Goal: Browse casually

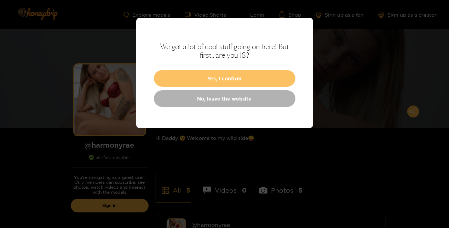
click at [242, 72] on button "Yes, I confirm" at bounding box center [225, 78] width 142 height 17
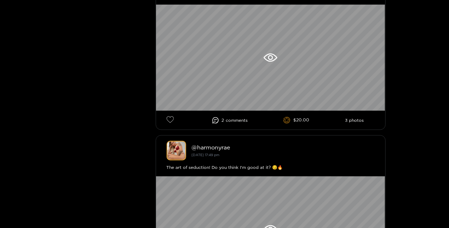
scroll to position [255, 0]
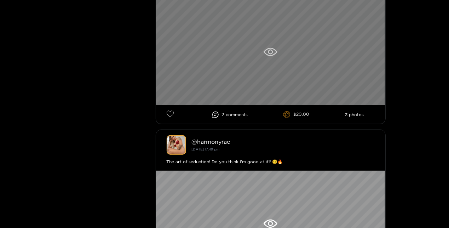
click at [244, 31] on div at bounding box center [270, 52] width 229 height 106
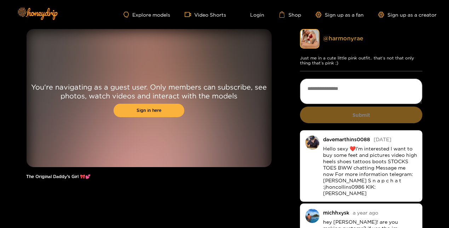
click at [337, 36] on link "@ harmonyrae" at bounding box center [343, 38] width 40 height 6
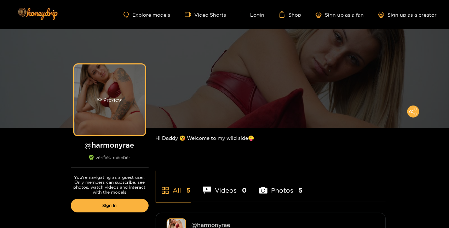
click at [116, 94] on div "Preview" at bounding box center [109, 99] width 71 height 71
